Goal: Connect with others: Share content

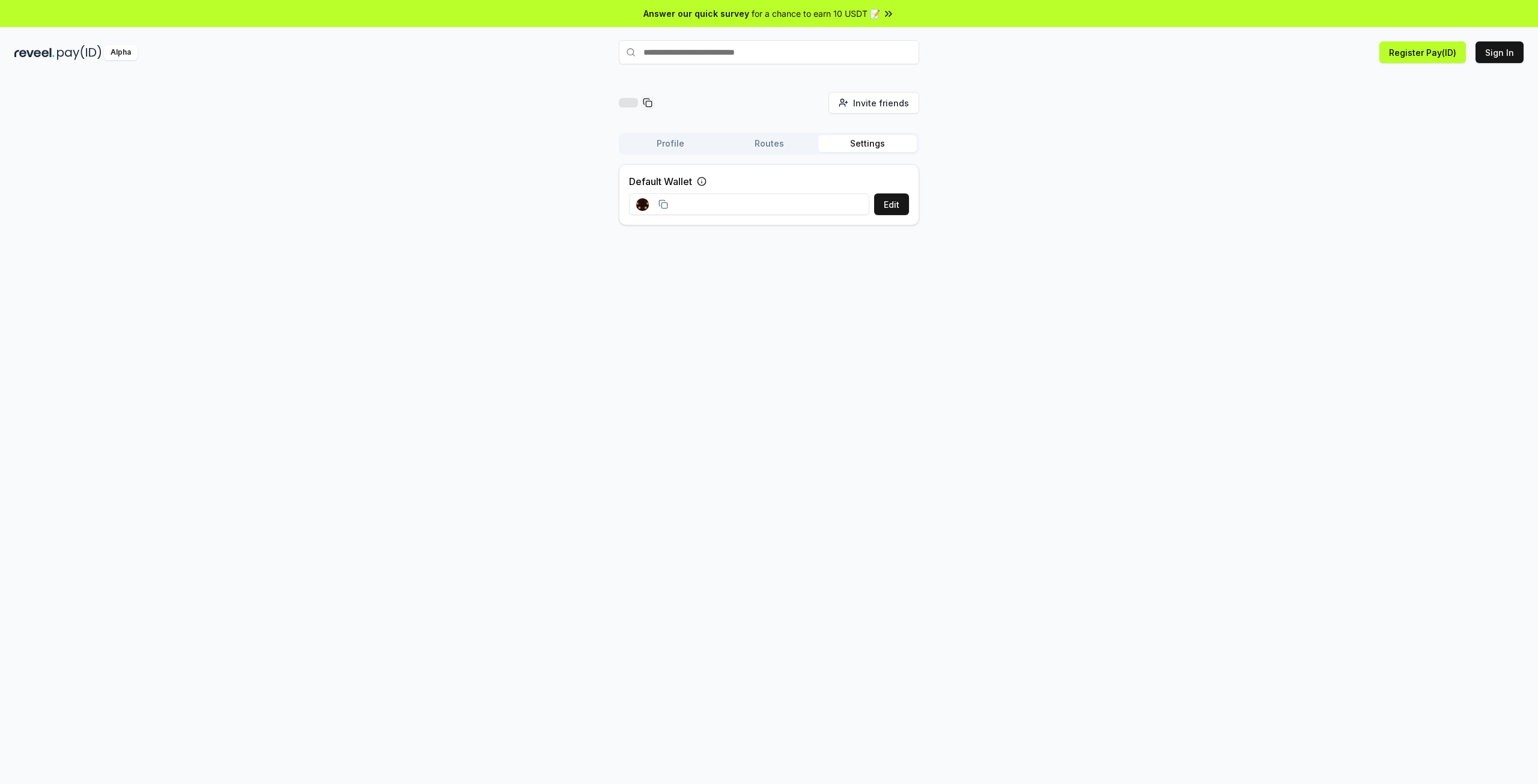
click at [383, 165] on div "Invite friends Invite Profile Routes Settings Default Wallet Edit" at bounding box center [769, 163] width 1509 height 143
click at [854, 105] on button "Invite friends Invite" at bounding box center [874, 102] width 91 height 21
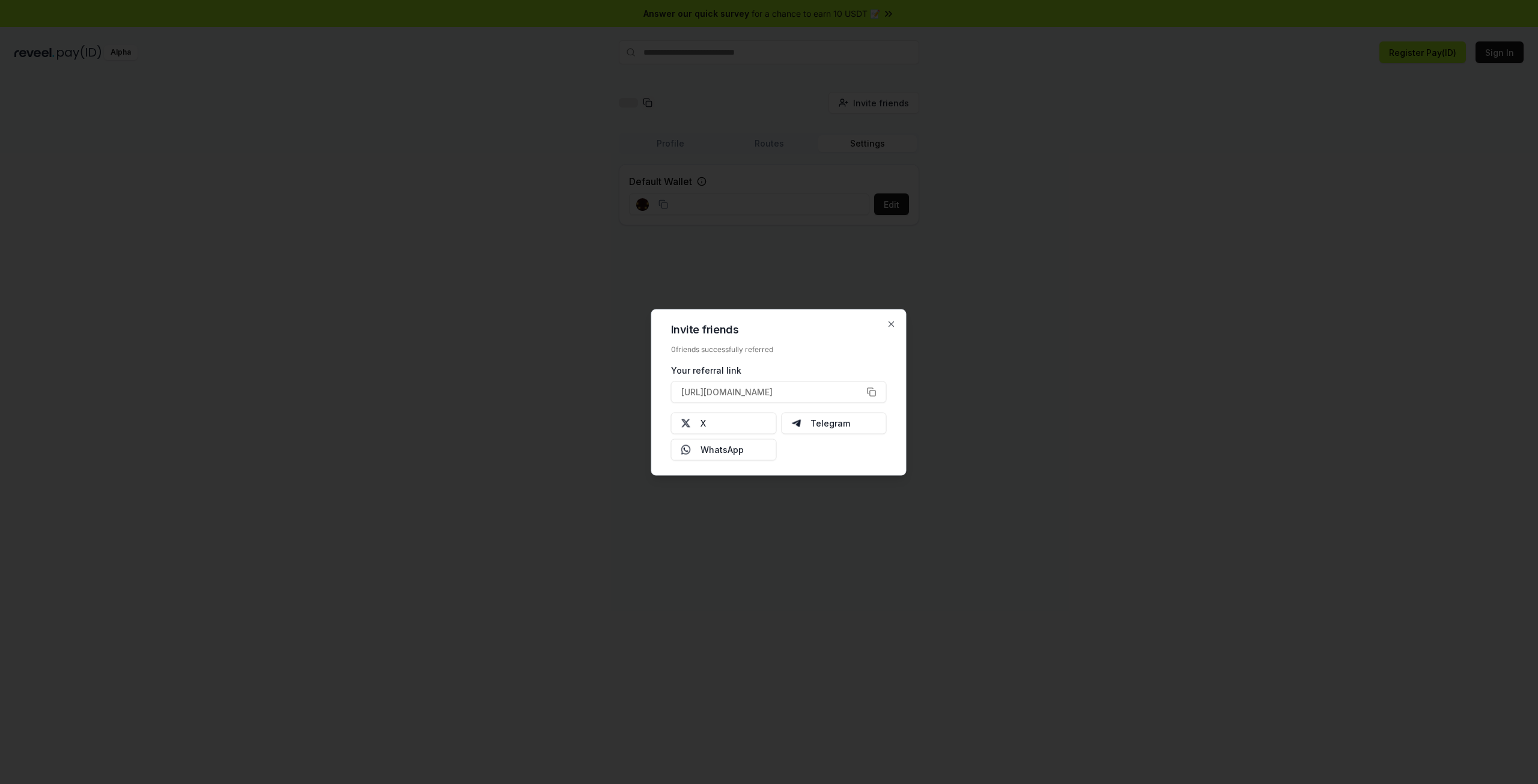
click at [579, 311] on div at bounding box center [769, 392] width 1538 height 784
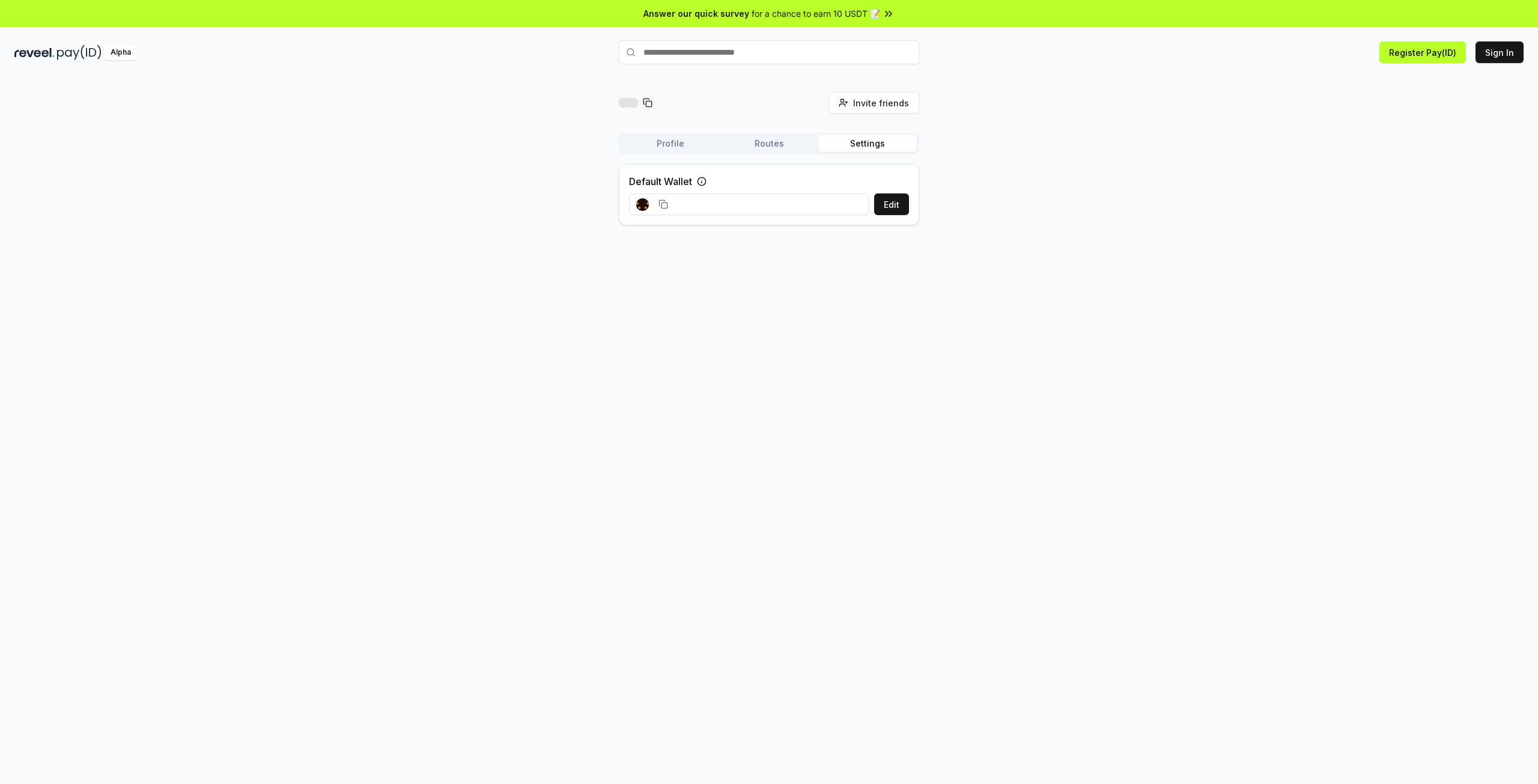
click at [569, 311] on div "Invite friends Invite Profile Routes Settings Default Wallet Edit" at bounding box center [769, 443] width 1538 height 750
click at [1177, 179] on div "Invite friends Invite Profile Routes Settings Default Wallet Edit" at bounding box center [769, 163] width 1509 height 143
click at [388, 152] on div "Invite friends Invite Profile Routes Settings Default Wallet Edit" at bounding box center [769, 163] width 1509 height 143
